Goal: Task Accomplishment & Management: Manage account settings

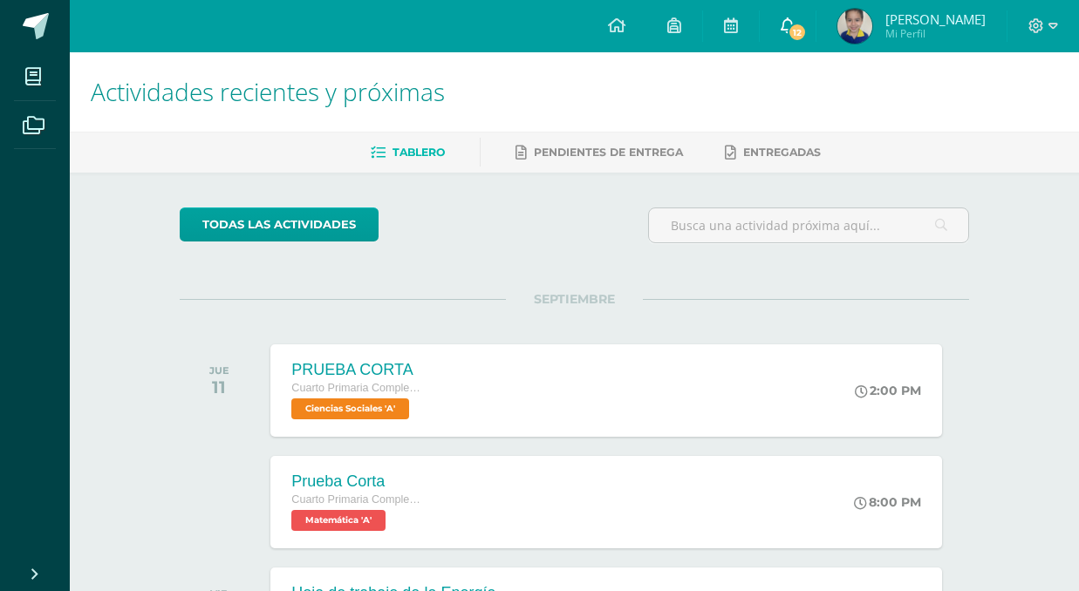
click at [797, 36] on link "12" at bounding box center [787, 26] width 56 height 52
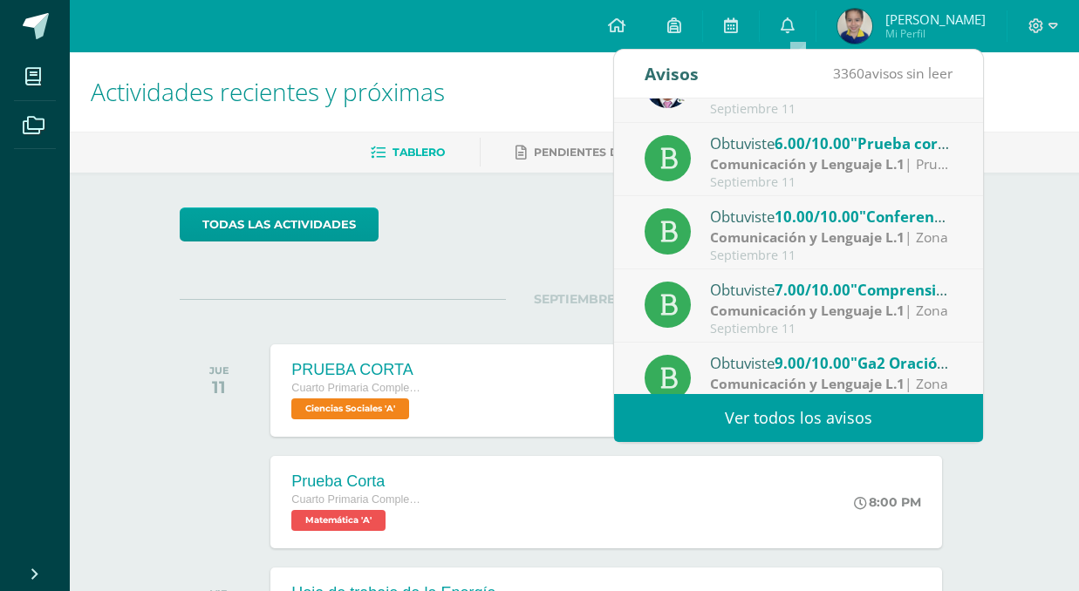
scroll to position [42, 0]
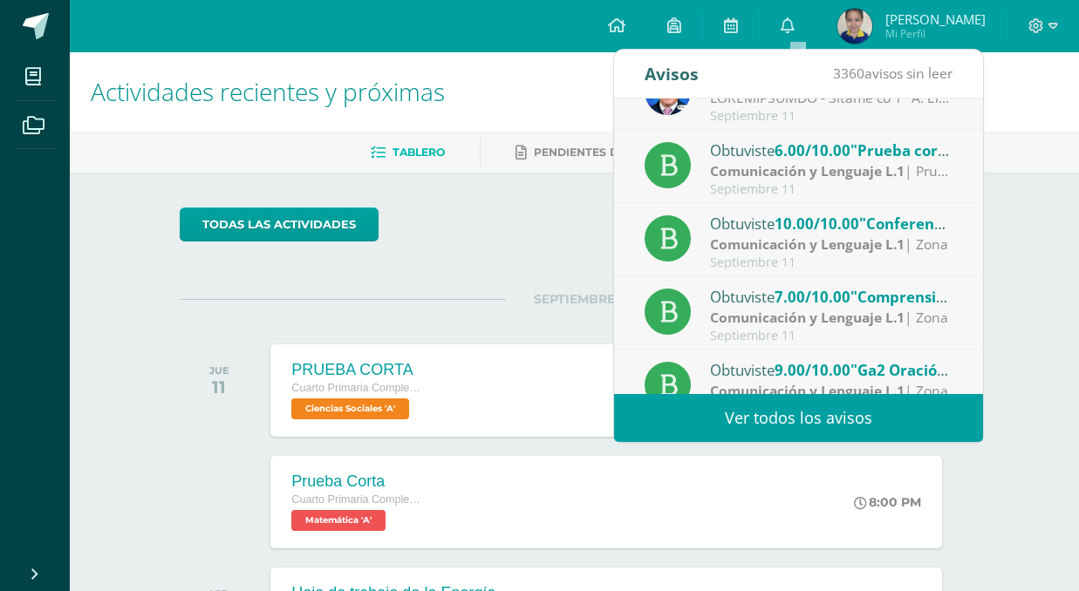
click at [822, 160] on div "Obtuviste 6.00/10.00 "Prueba corta" en Comunicación y Lenguaje L.1" at bounding box center [831, 150] width 242 height 23
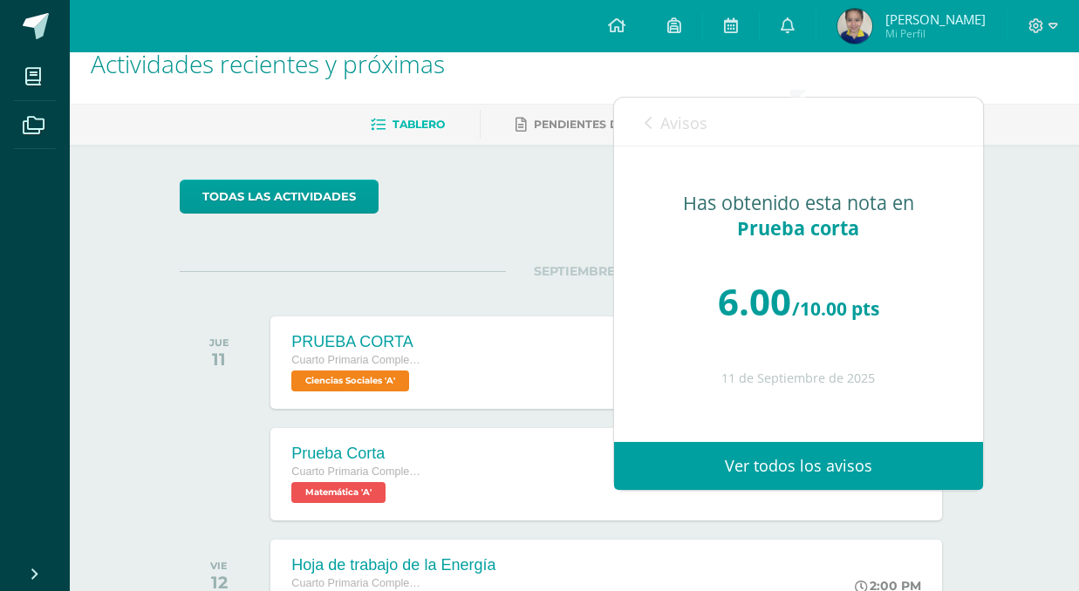
scroll to position [11, 0]
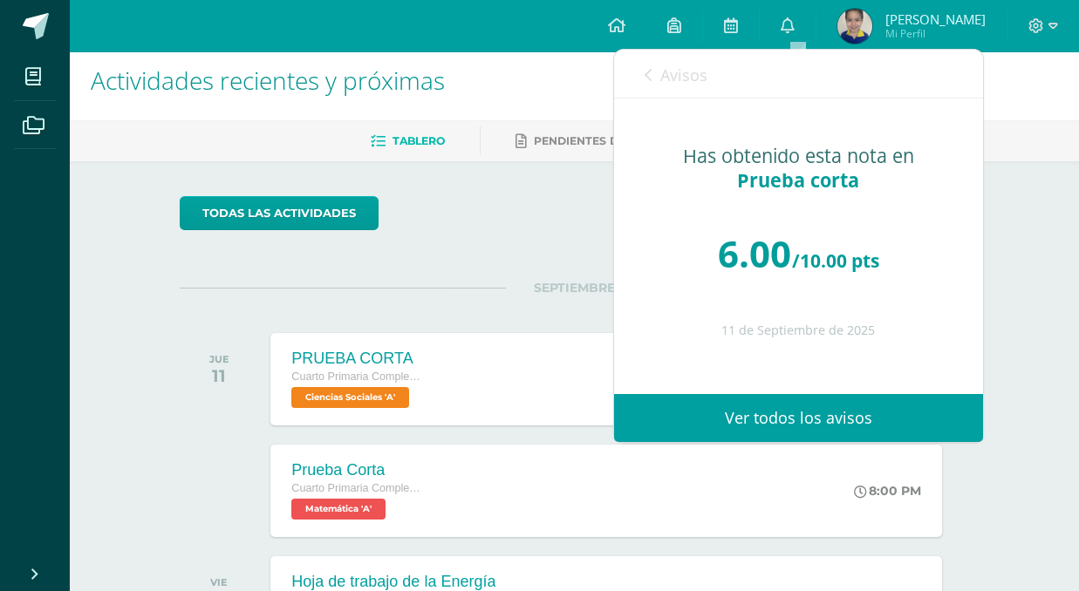
click at [647, 75] on icon at bounding box center [647, 75] width 7 height 14
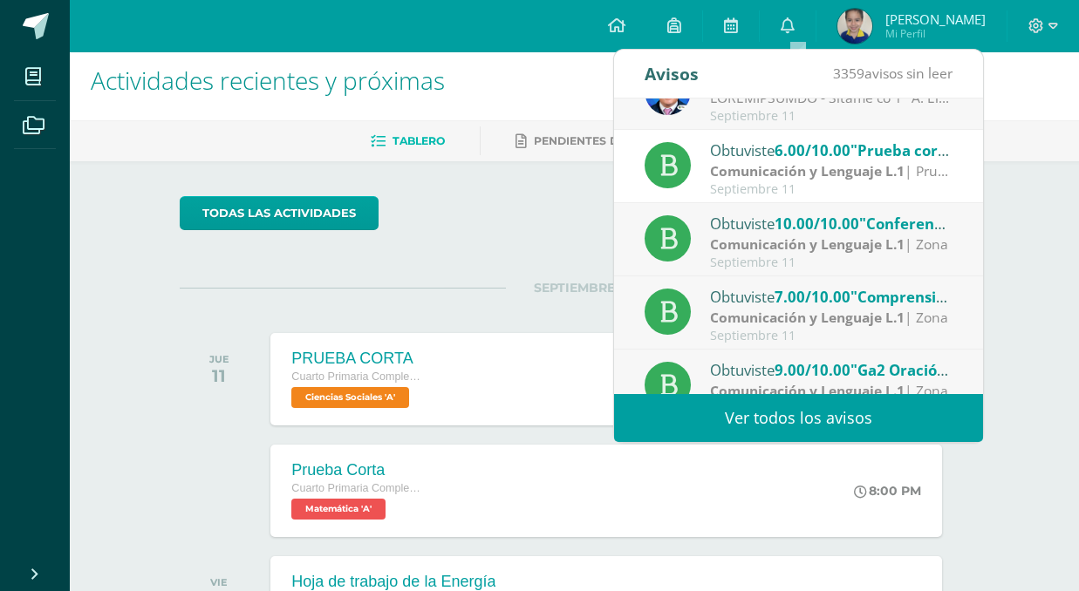
click at [832, 425] on link "Ver todos los avisos" at bounding box center [798, 418] width 369 height 48
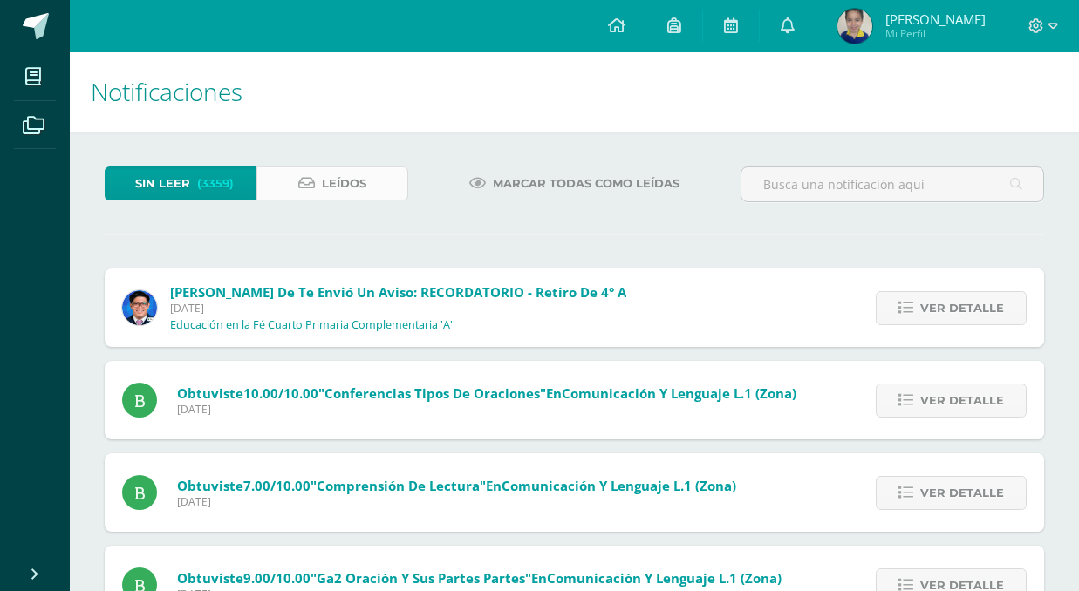
click at [357, 187] on span "Leídos" at bounding box center [344, 183] width 44 height 32
click at [345, 180] on span "Leídos" at bounding box center [344, 183] width 44 height 32
click at [337, 178] on span "Leídos" at bounding box center [344, 183] width 44 height 32
click at [323, 185] on span "Leídos" at bounding box center [344, 183] width 44 height 32
click at [194, 192] on link "Sin leer (3359)" at bounding box center [181, 184] width 152 height 34
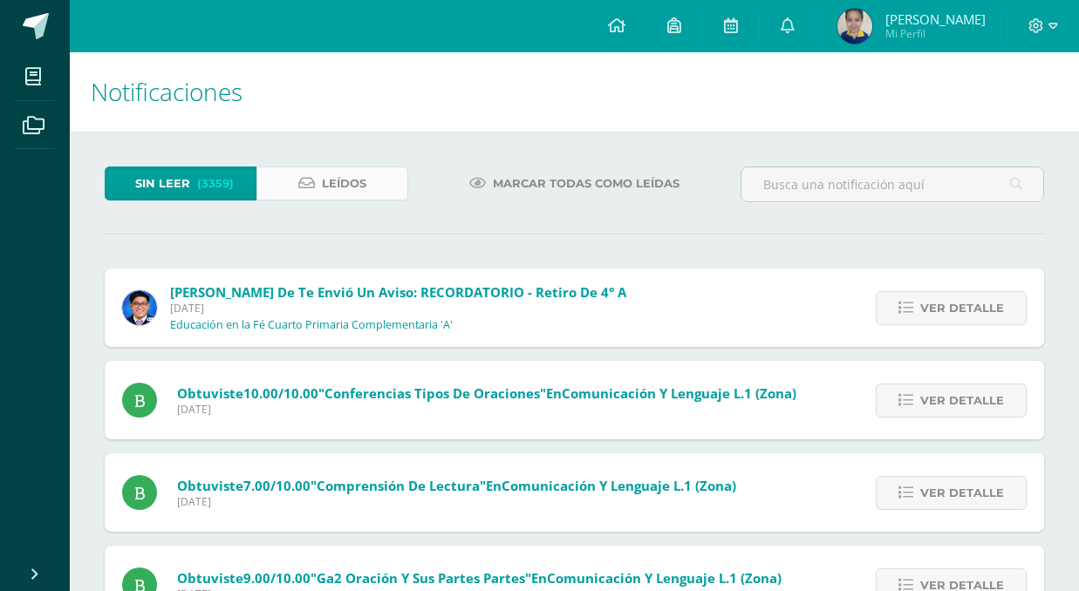
click at [288, 184] on link "Leídos" at bounding box center [332, 184] width 152 height 34
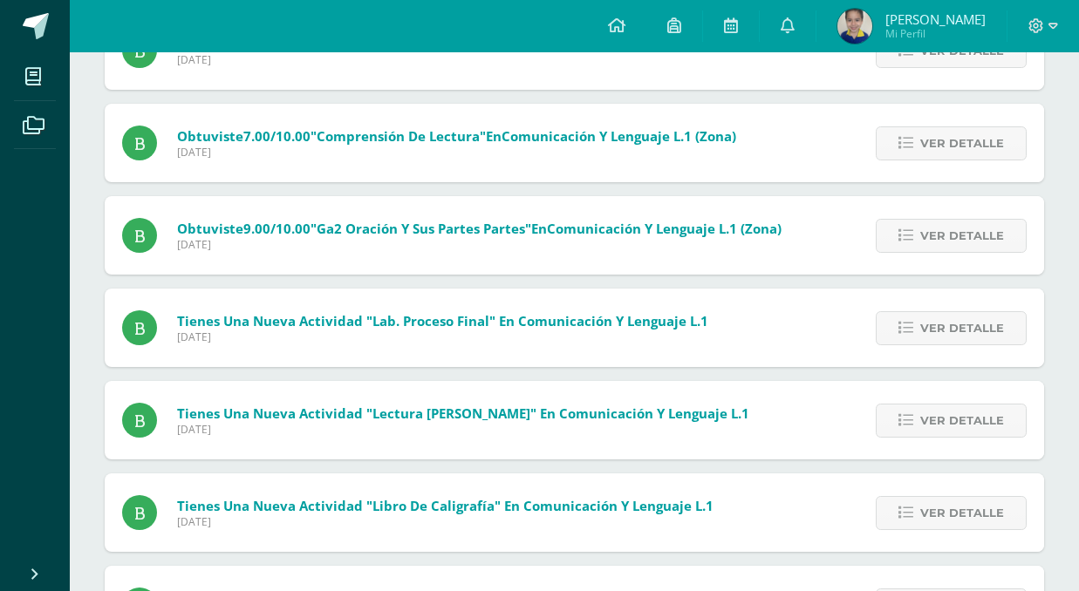
scroll to position [380, 0]
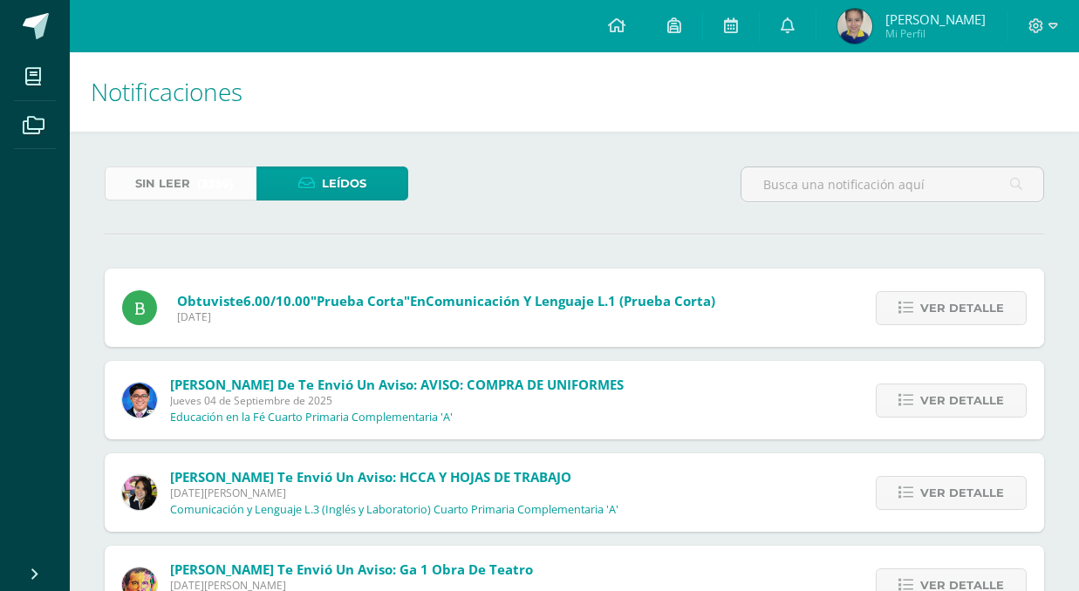
click at [208, 193] on span "(3359)" at bounding box center [215, 183] width 37 height 32
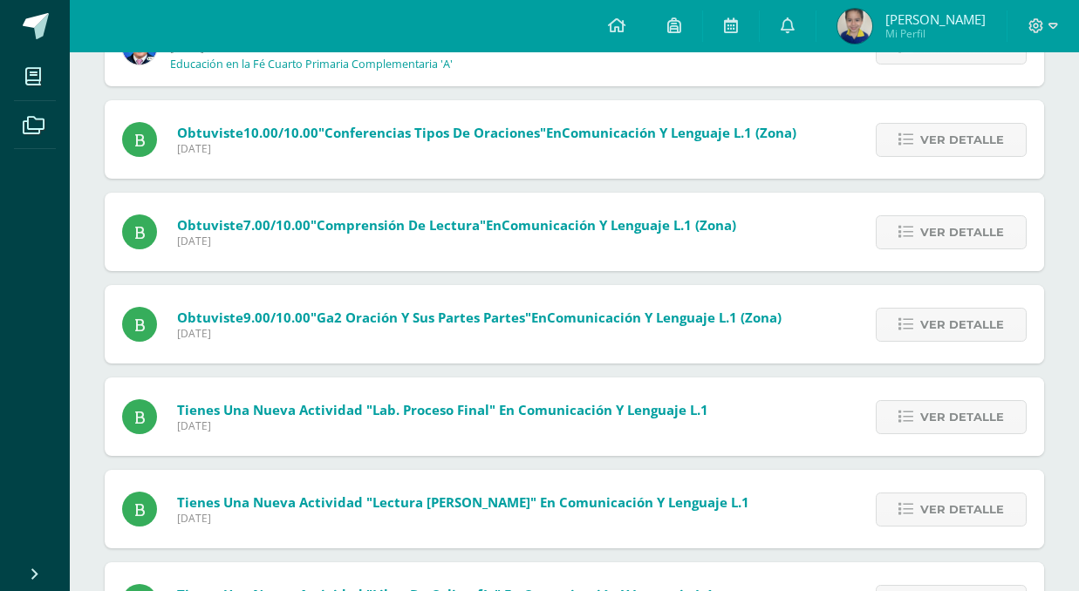
scroll to position [282, 0]
